Goal: Find specific page/section: Find specific page/section

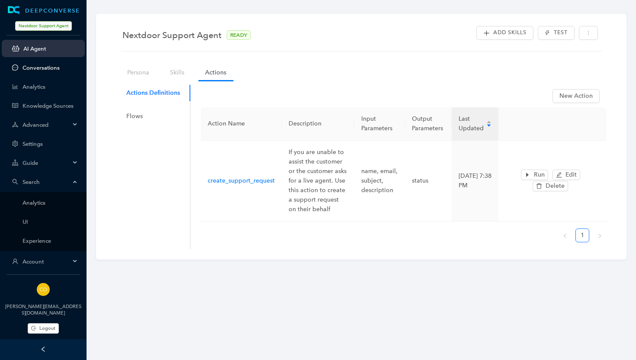
click at [42, 67] on link "Conversations" at bounding box center [49, 67] width 55 height 6
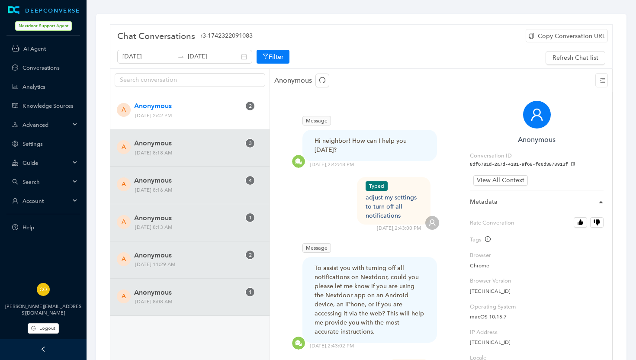
click at [32, 183] on span "Search" at bounding box center [46, 182] width 48 height 6
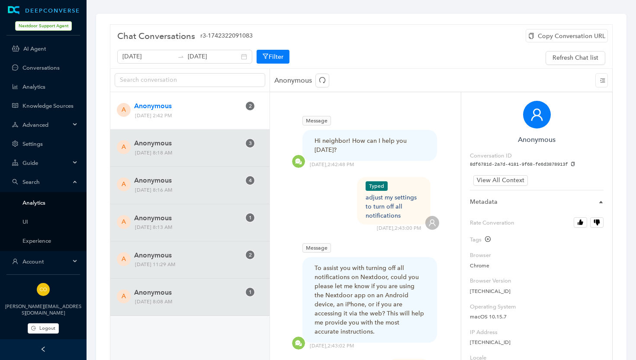
click at [36, 202] on link "Analytics" at bounding box center [49, 202] width 55 height 6
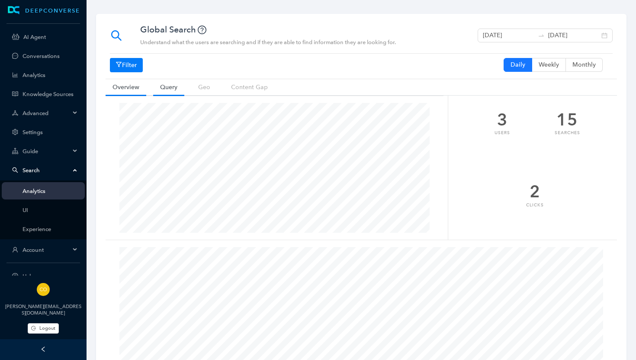
click at [173, 90] on link "Query" at bounding box center [168, 87] width 31 height 16
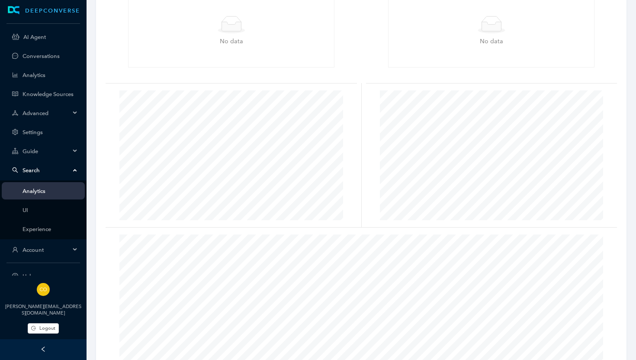
scroll to position [330, 0]
